Goal: Use online tool/utility: Utilize a website feature to perform a specific function

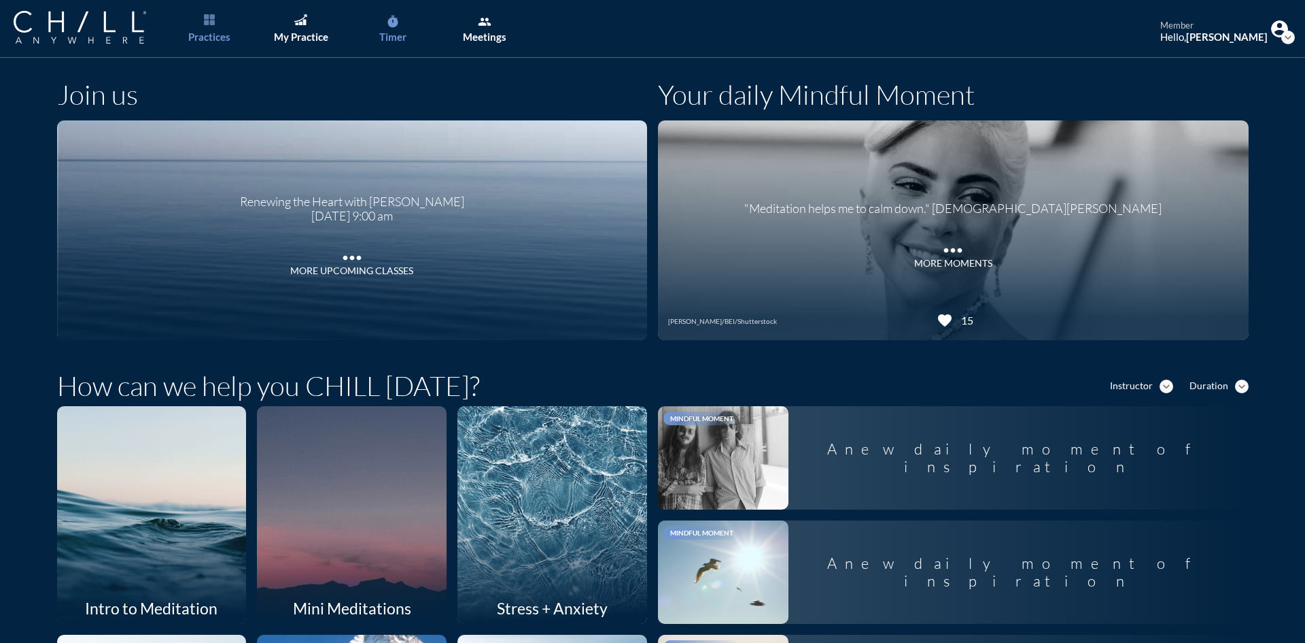
click at [388, 37] on div "Timer" at bounding box center [392, 37] width 27 height 12
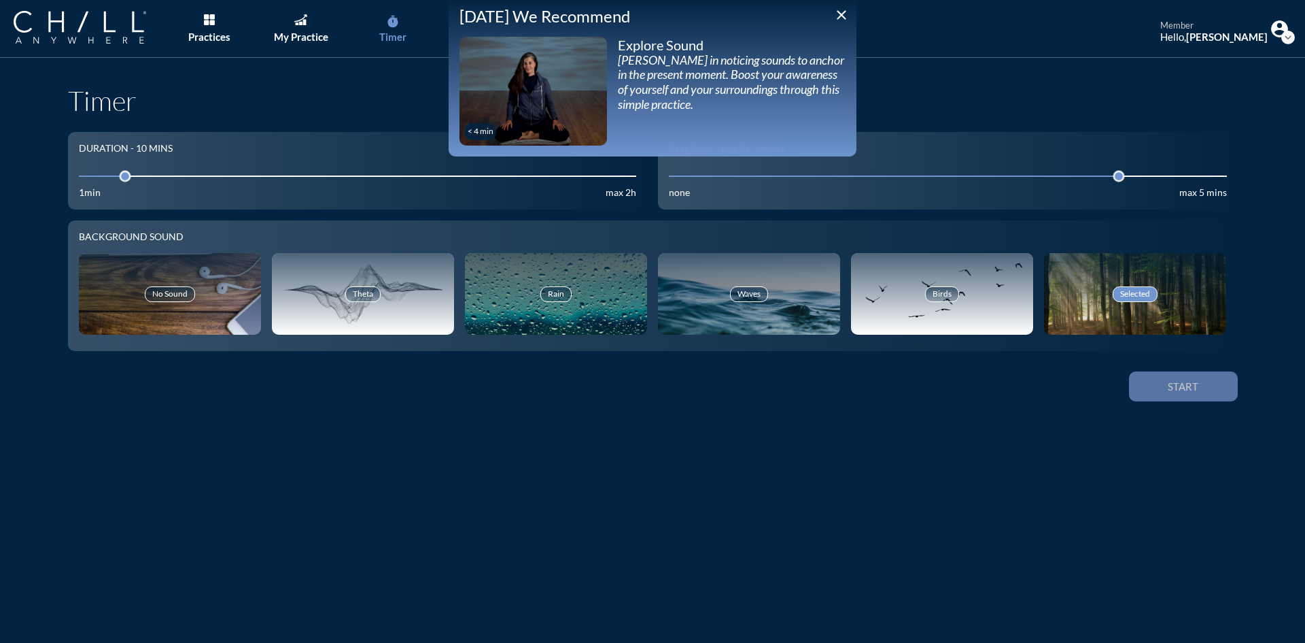
click at [1211, 379] on button "Start" at bounding box center [1183, 386] width 109 height 30
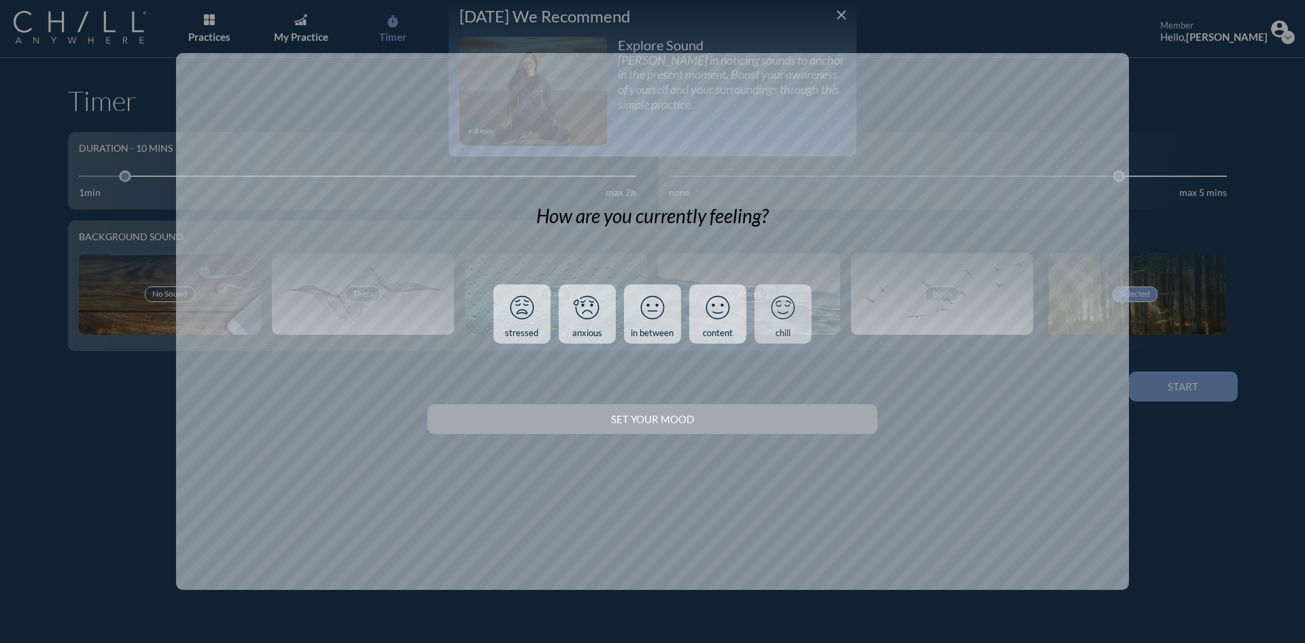
click at [802, 299] on link "chill" at bounding box center [783, 314] width 57 height 60
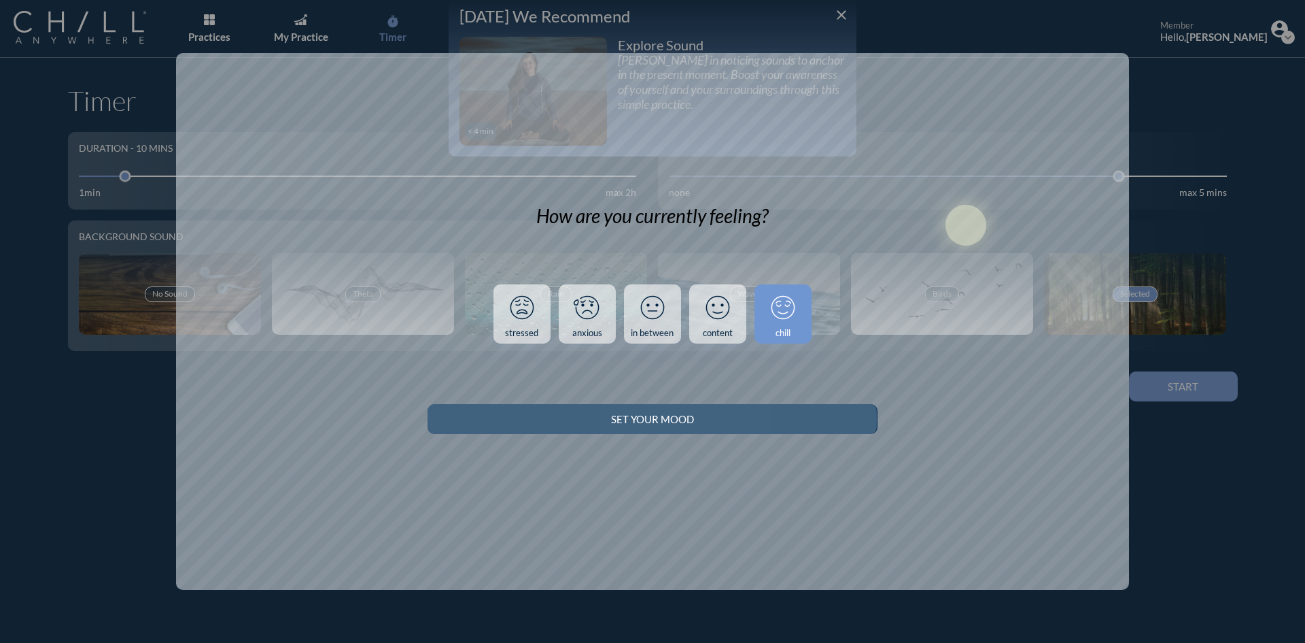
click at [813, 415] on div "Set your Mood" at bounding box center [652, 419] width 402 height 12
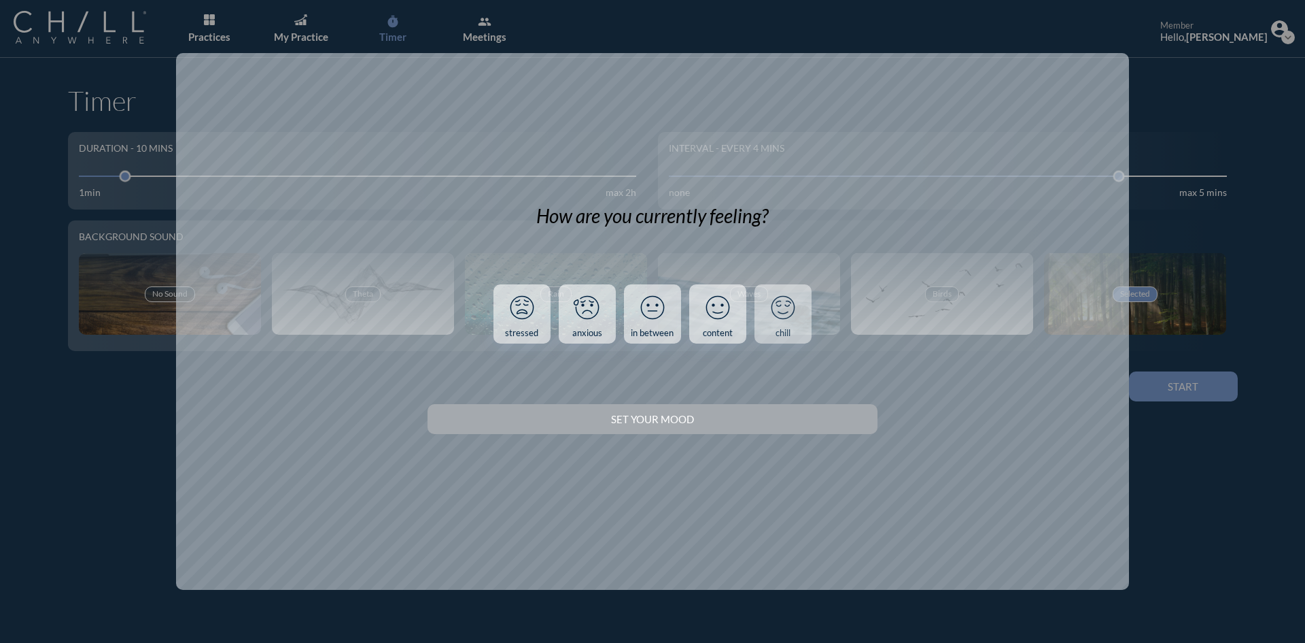
click at [806, 324] on link "chill" at bounding box center [783, 314] width 57 height 60
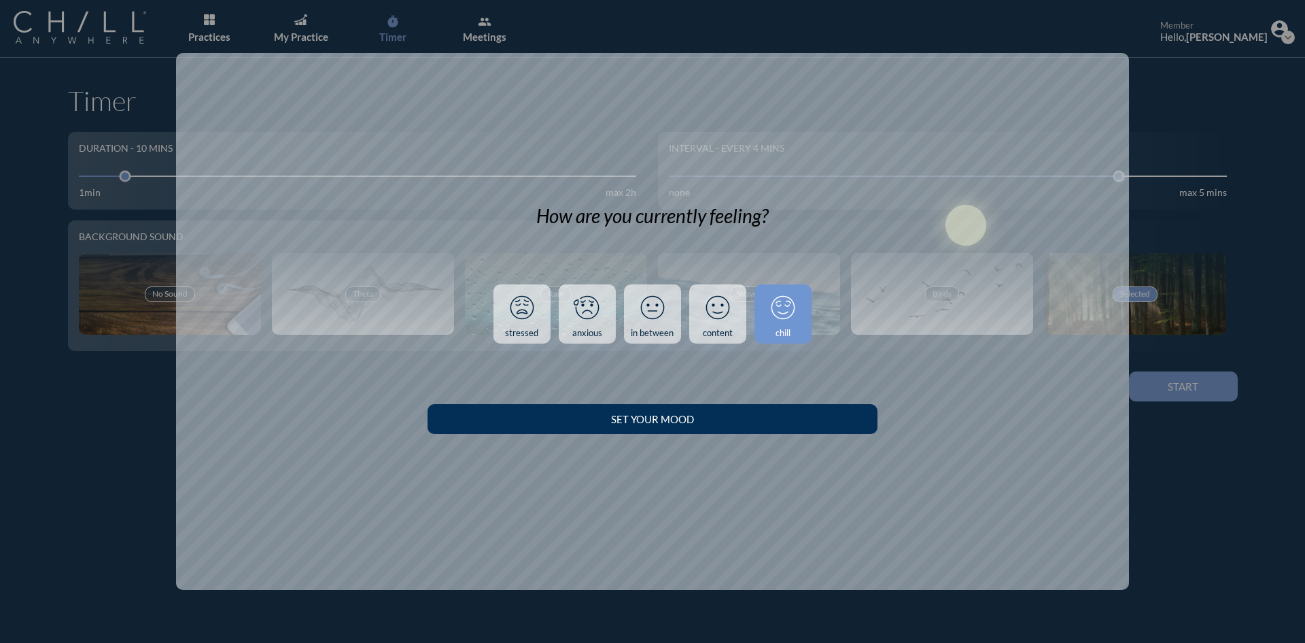
click at [804, 429] on button "Set your Mood" at bounding box center [652, 419] width 449 height 30
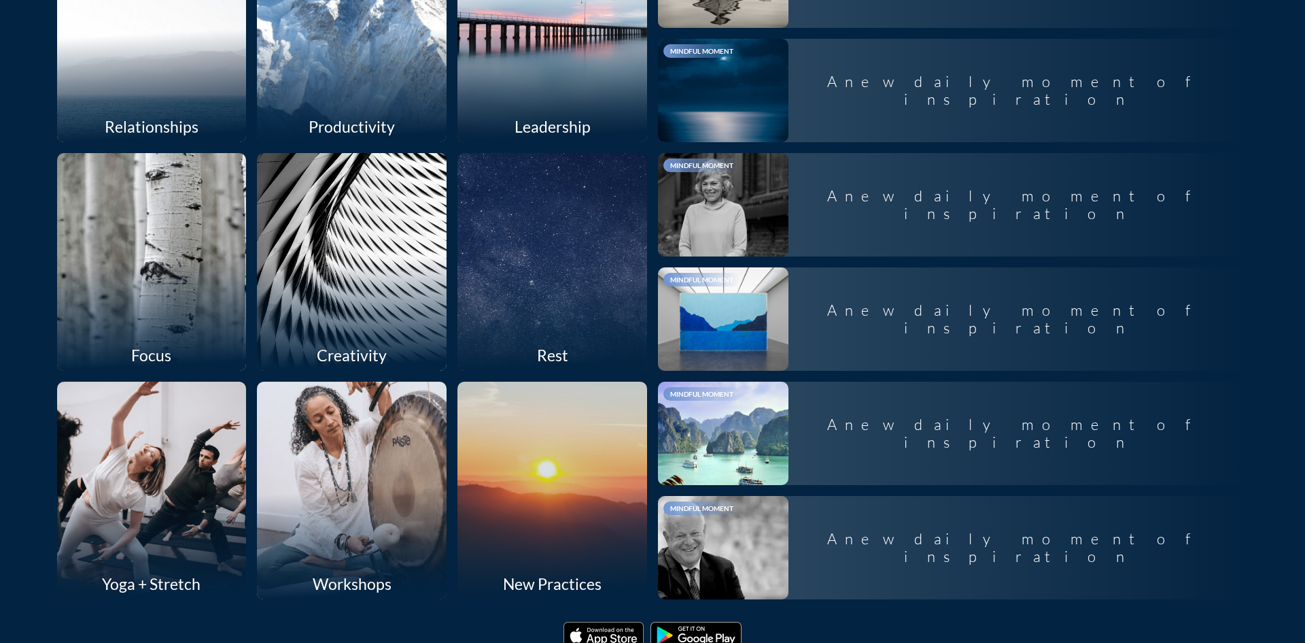
scroll to position [751, 0]
